Goal: Task Accomplishment & Management: Manage account settings

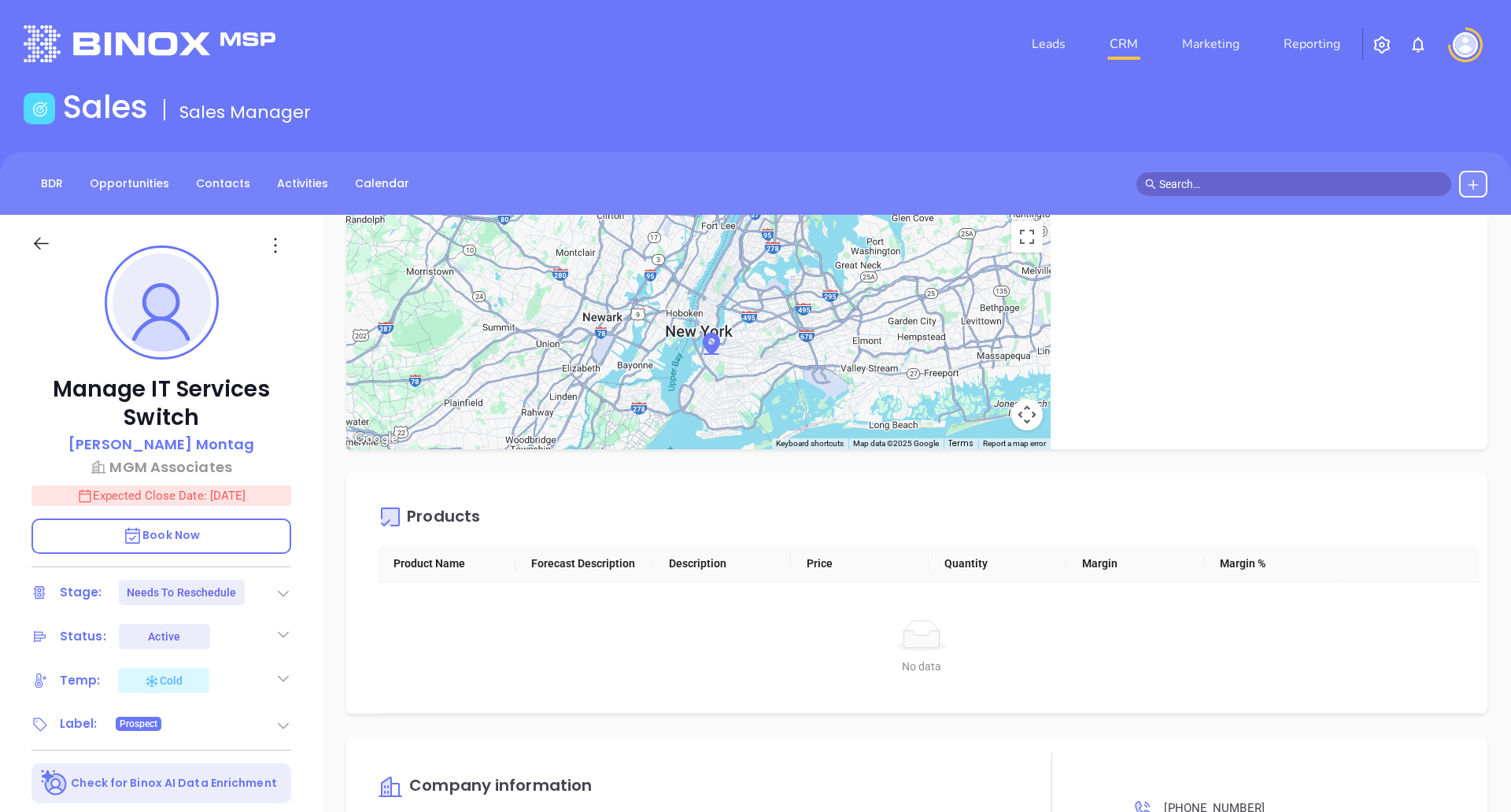
scroll to position [1924, 0]
click at [34, 241] on icon at bounding box center [41, 244] width 20 height 20
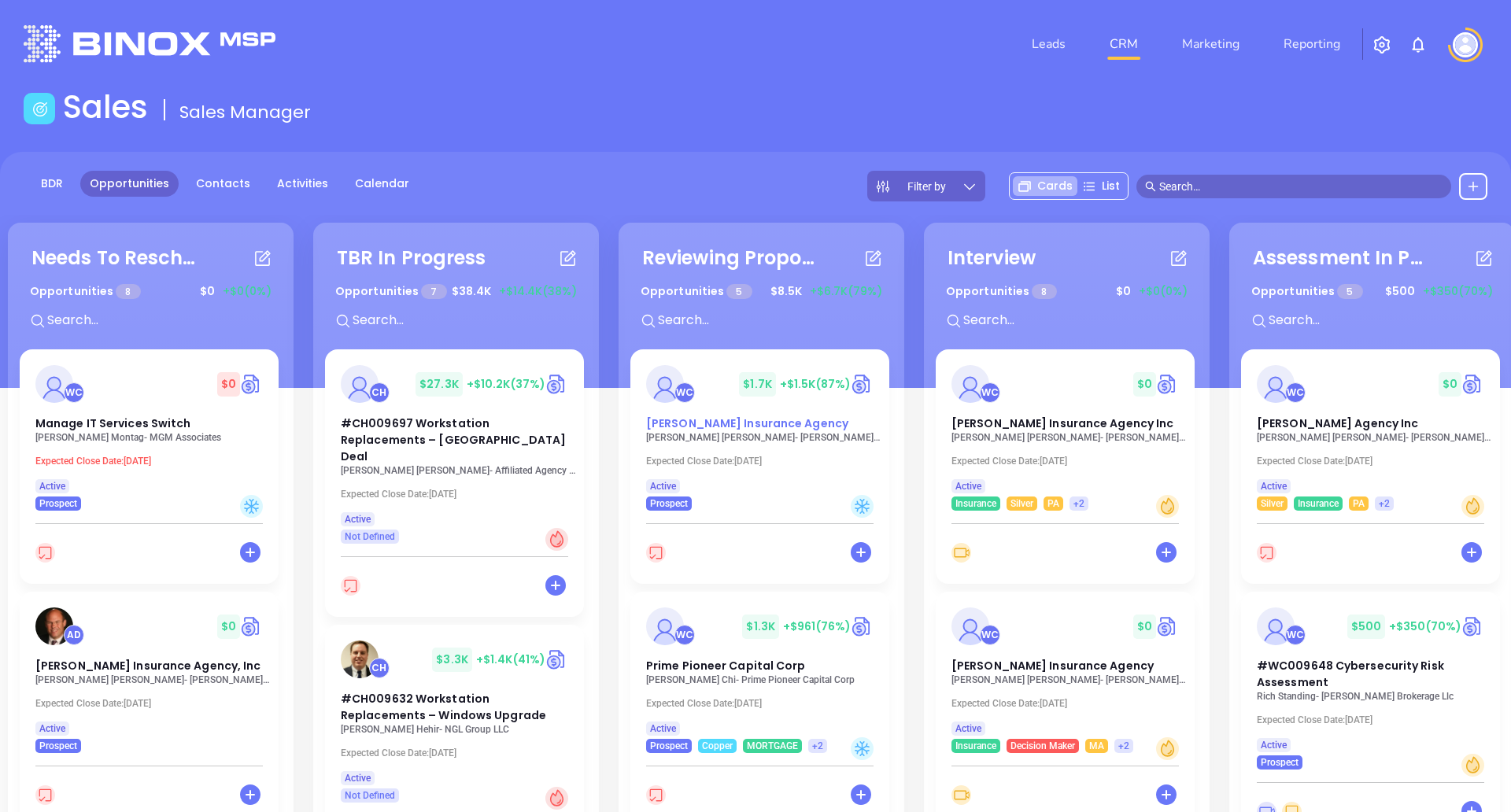
click at [713, 384] on div "WC $ 1.7K +$1.5K (87%)" at bounding box center [760, 384] width 246 height 38
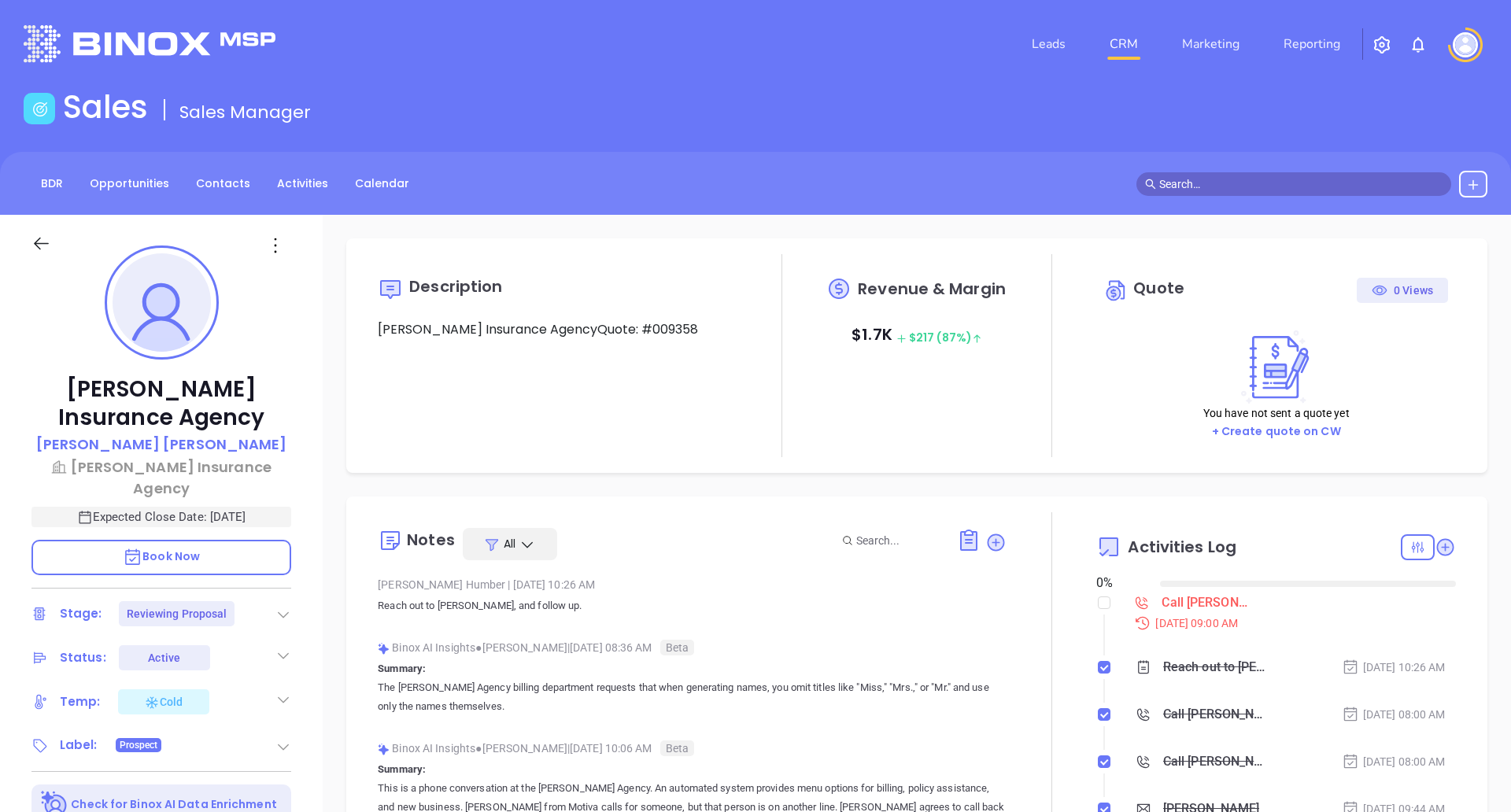
type input "[DATE]"
type input "[PERSON_NAME]"
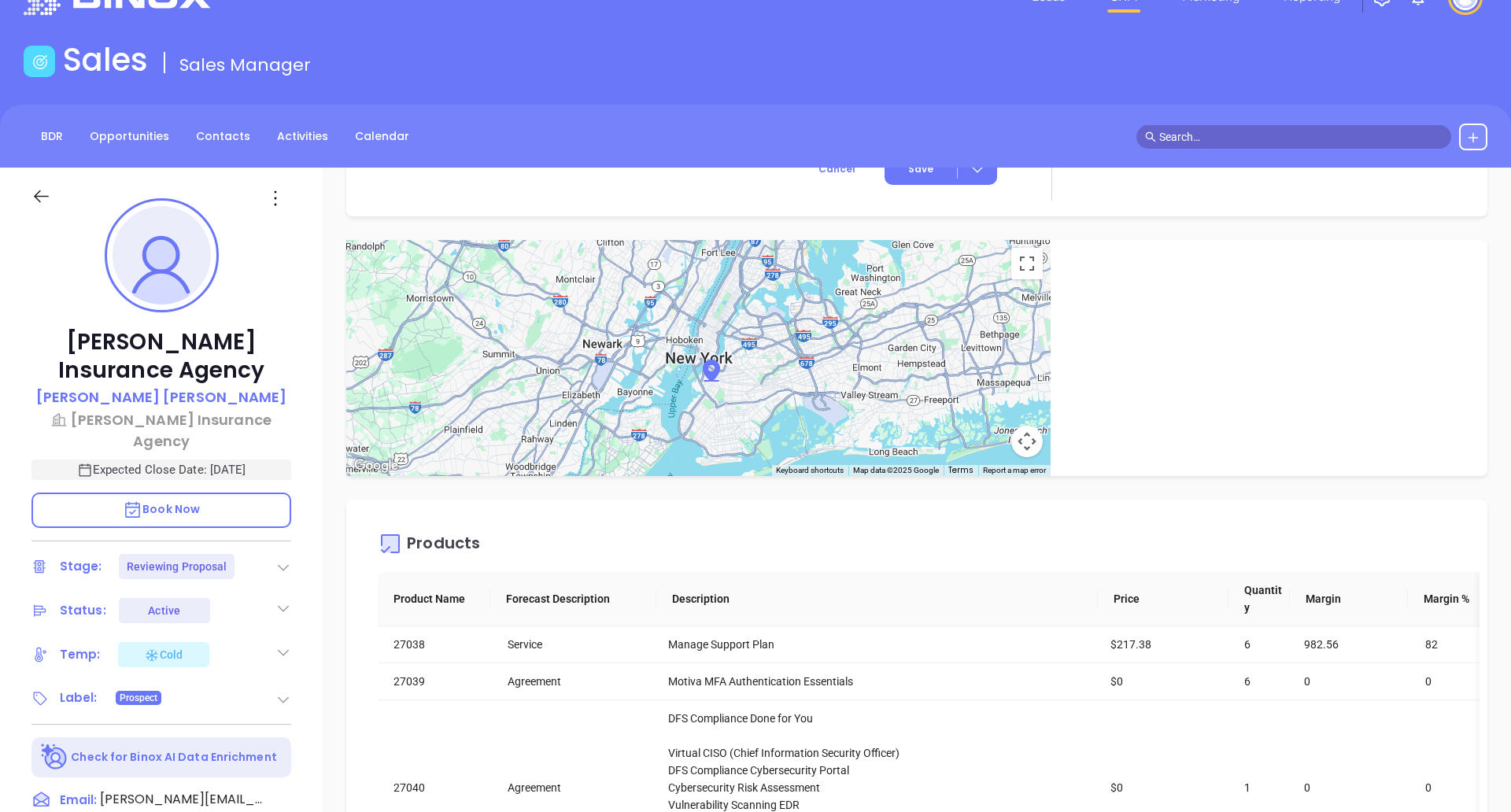
scroll to position [0, 0]
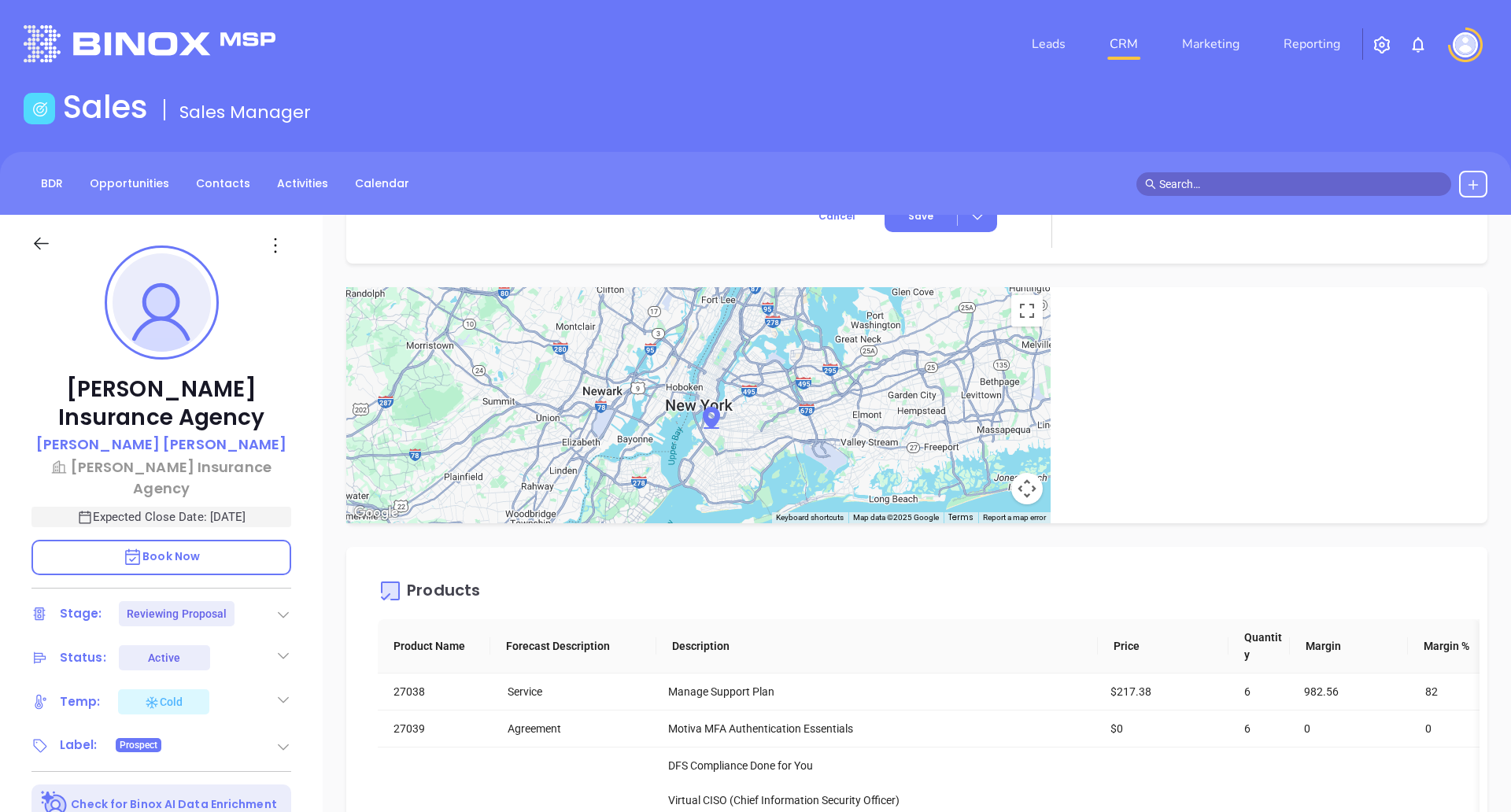
click at [41, 249] on icon at bounding box center [41, 244] width 20 height 20
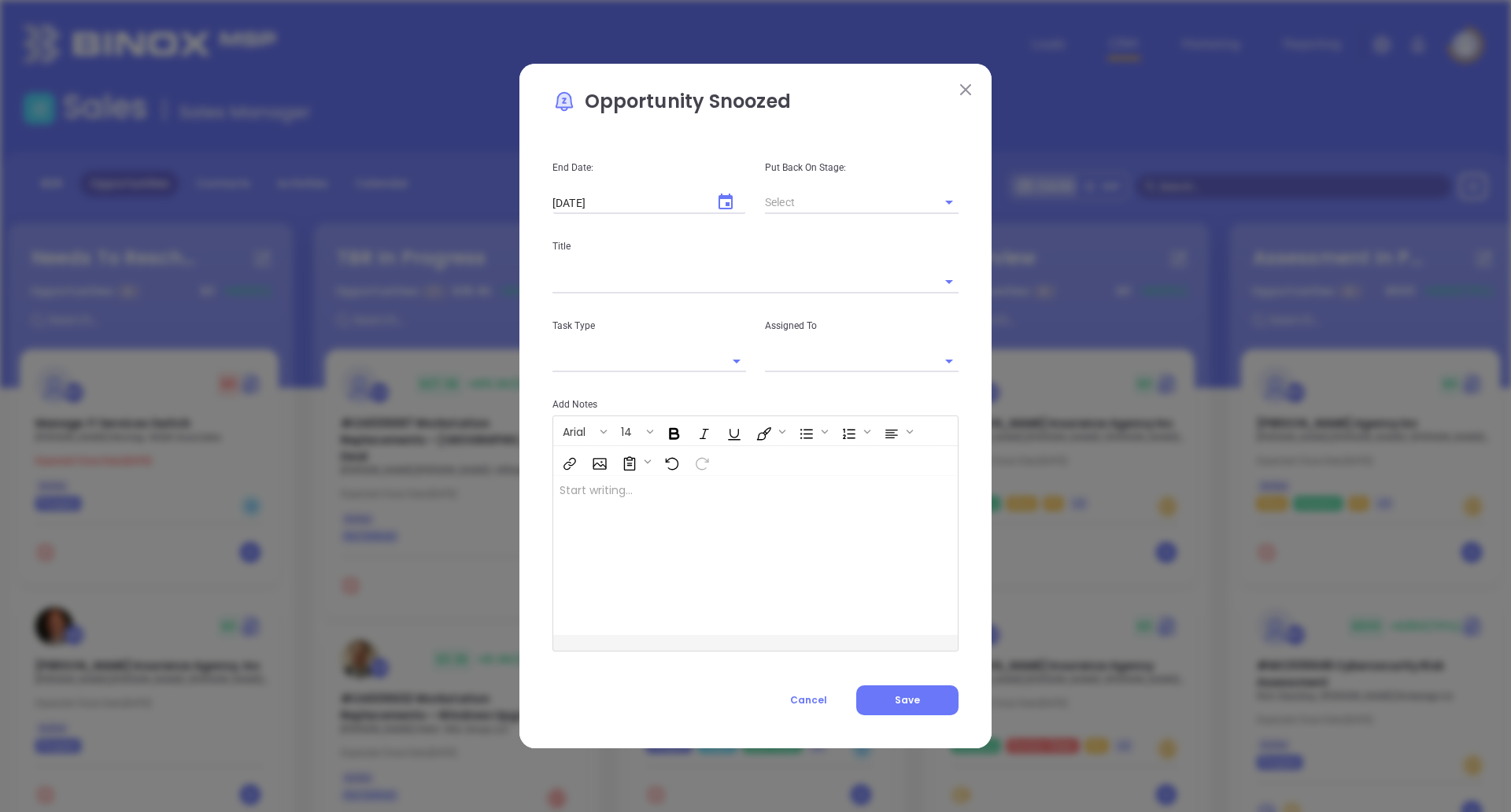
type input "[PERSON_NAME]"
click at [961, 88] on img at bounding box center [965, 89] width 11 height 11
type input "[PERSON_NAME]"
click at [957, 78] on div "Opportunity Snoozed End Date: [DATE] ​ Put Back On Stage: Title Task Type Assig…" at bounding box center [755, 406] width 472 height 685
click at [963, 89] on img at bounding box center [965, 89] width 11 height 11
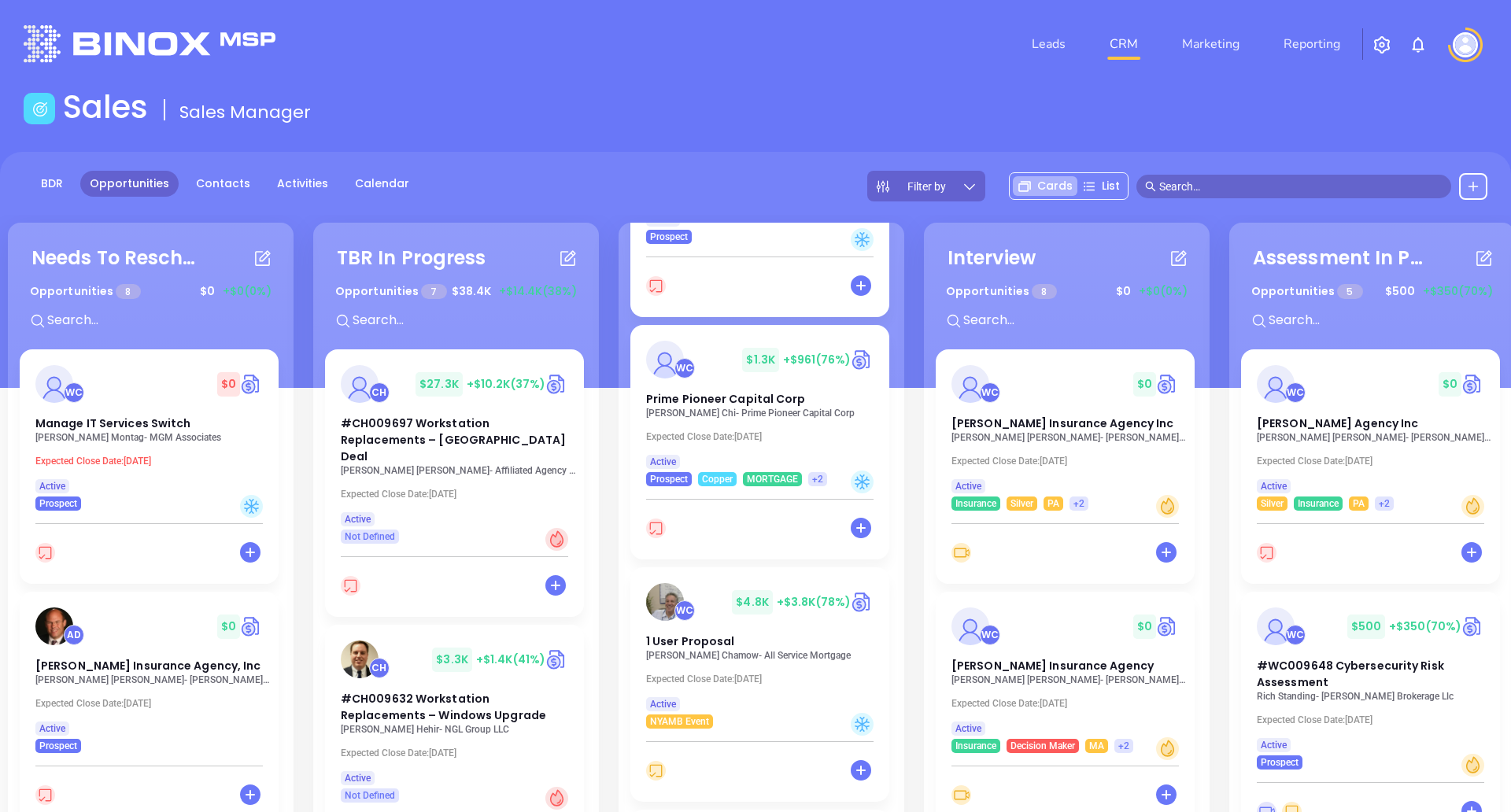
scroll to position [244, 0]
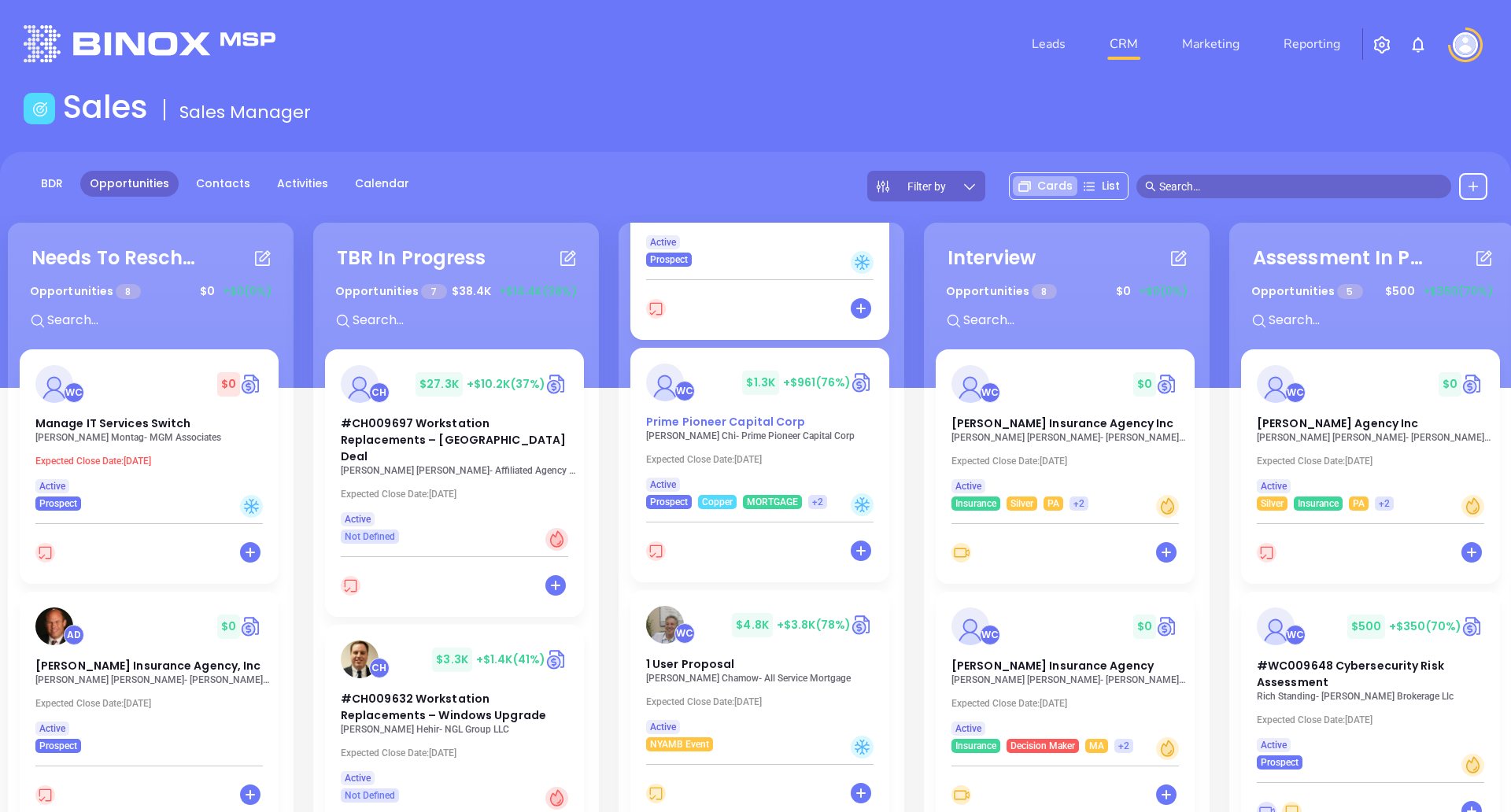
click at [849, 416] on div "Prime Pioneer Capital Corp" at bounding box center [760, 422] width 246 height 17
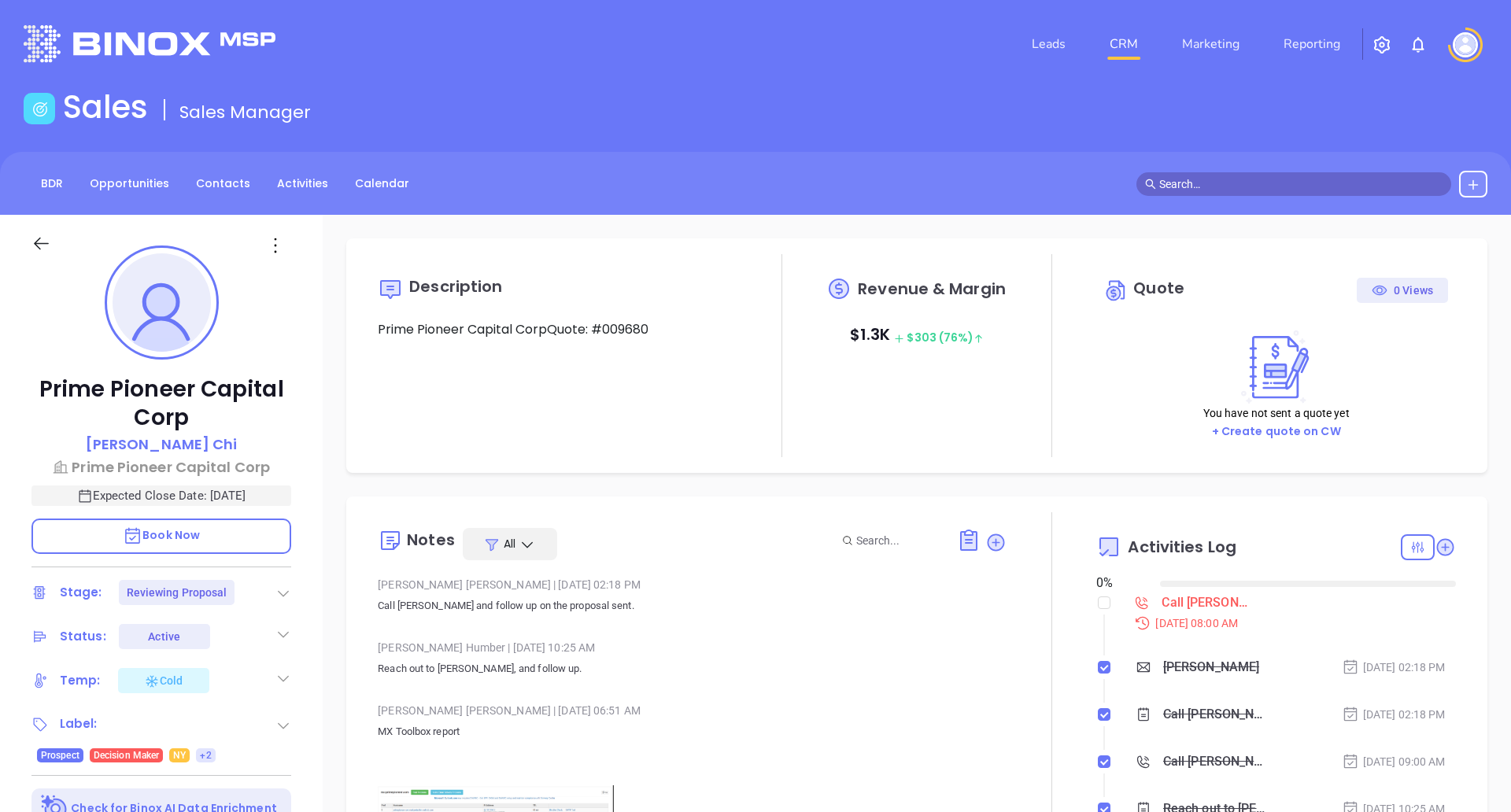
type input "[DATE]"
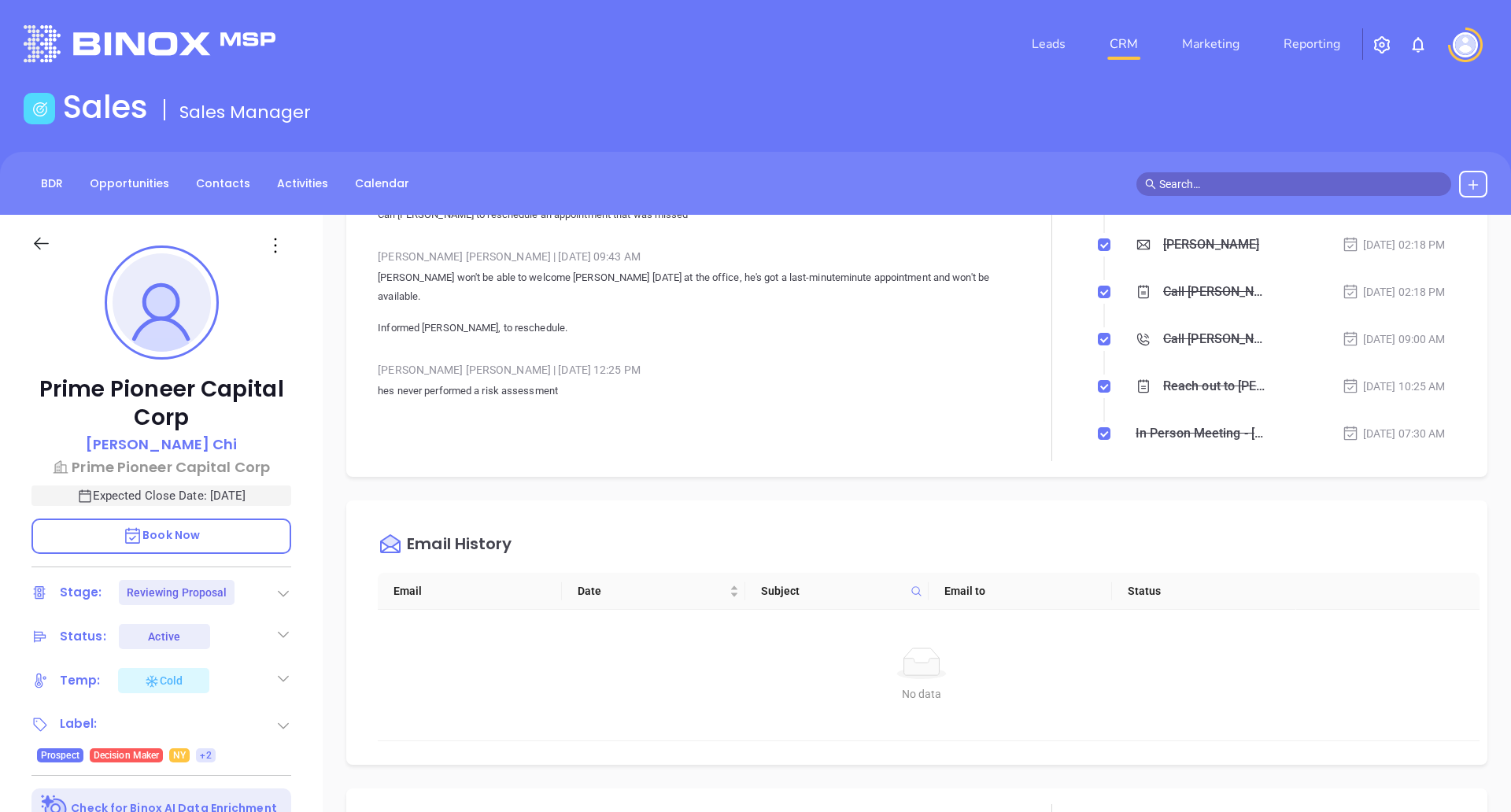
scroll to position [494, 0]
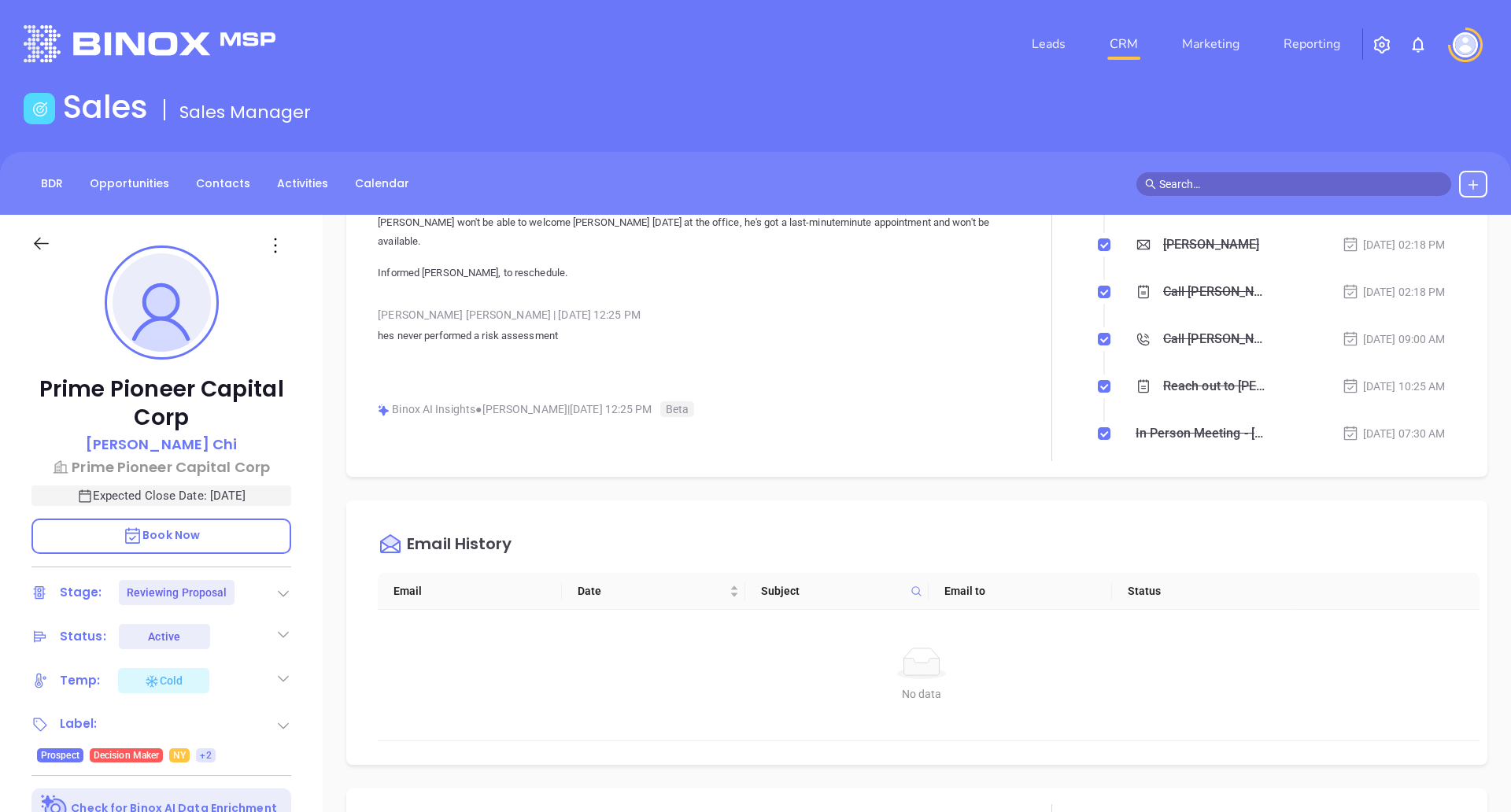
type input "[PERSON_NAME]"
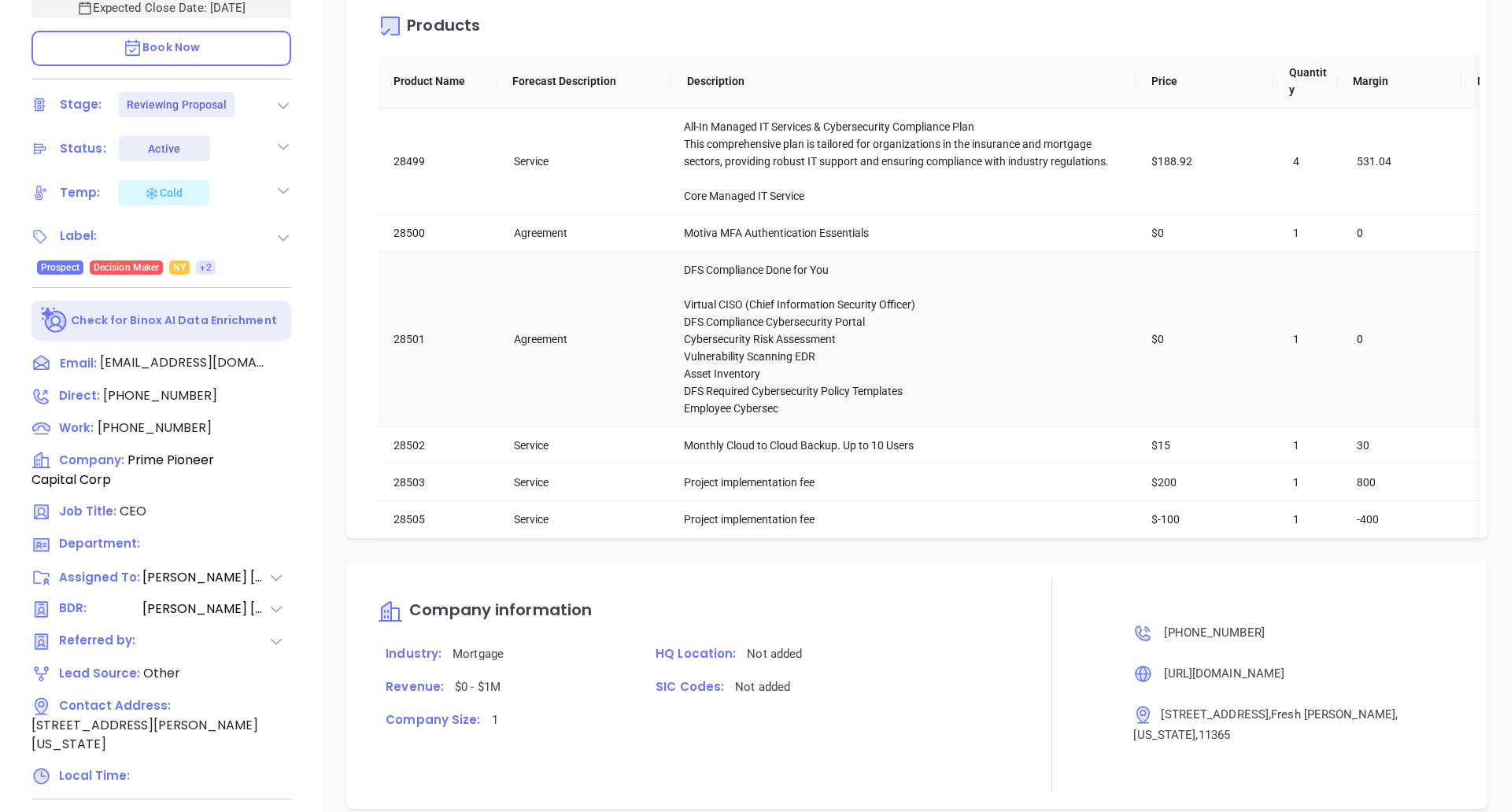
scroll to position [1880, 0]
